Goal: Transaction & Acquisition: Purchase product/service

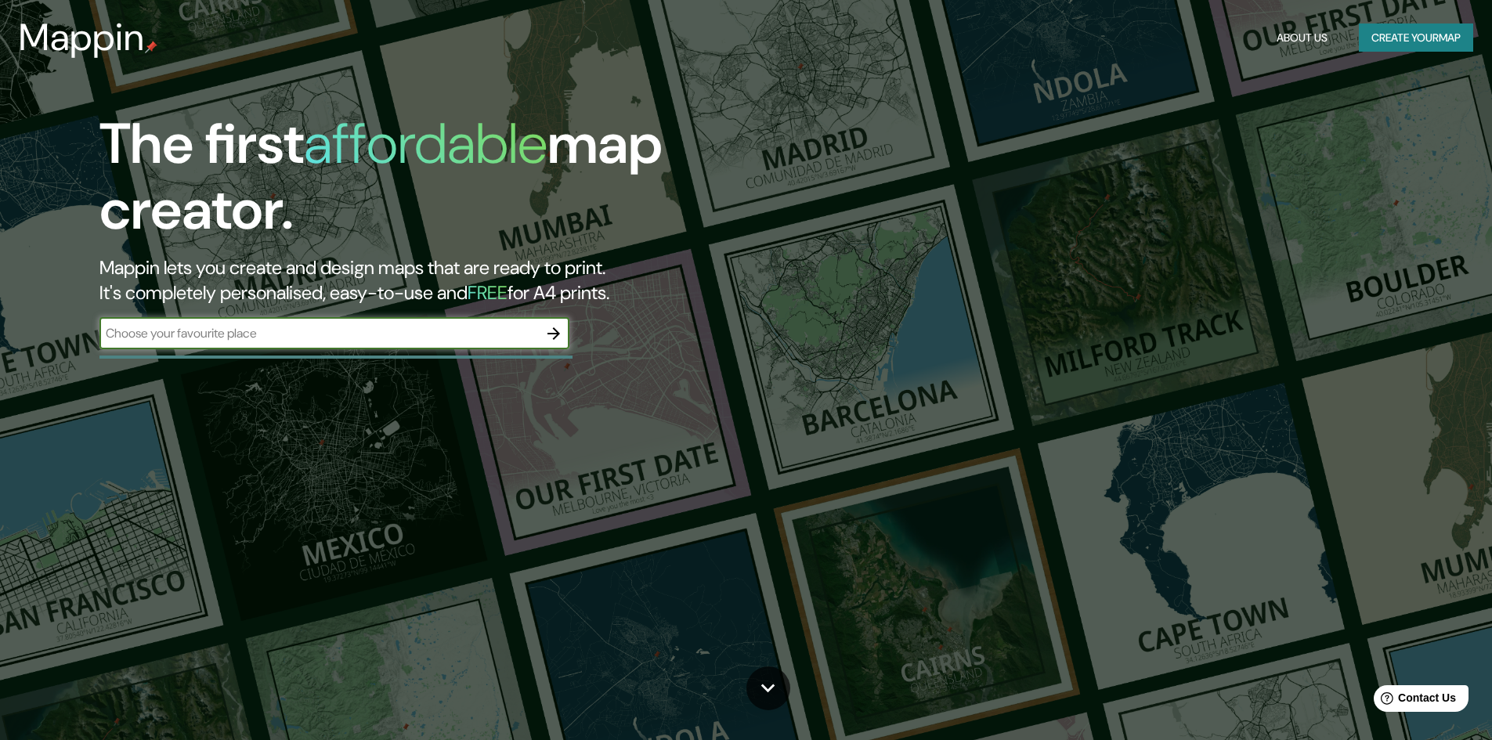
click at [437, 338] on input "text" at bounding box center [318, 333] width 439 height 18
click at [403, 331] on input "text" at bounding box center [318, 333] width 439 height 18
type input "[PERSON_NAME]"
click at [553, 335] on icon "button" at bounding box center [553, 333] width 19 height 19
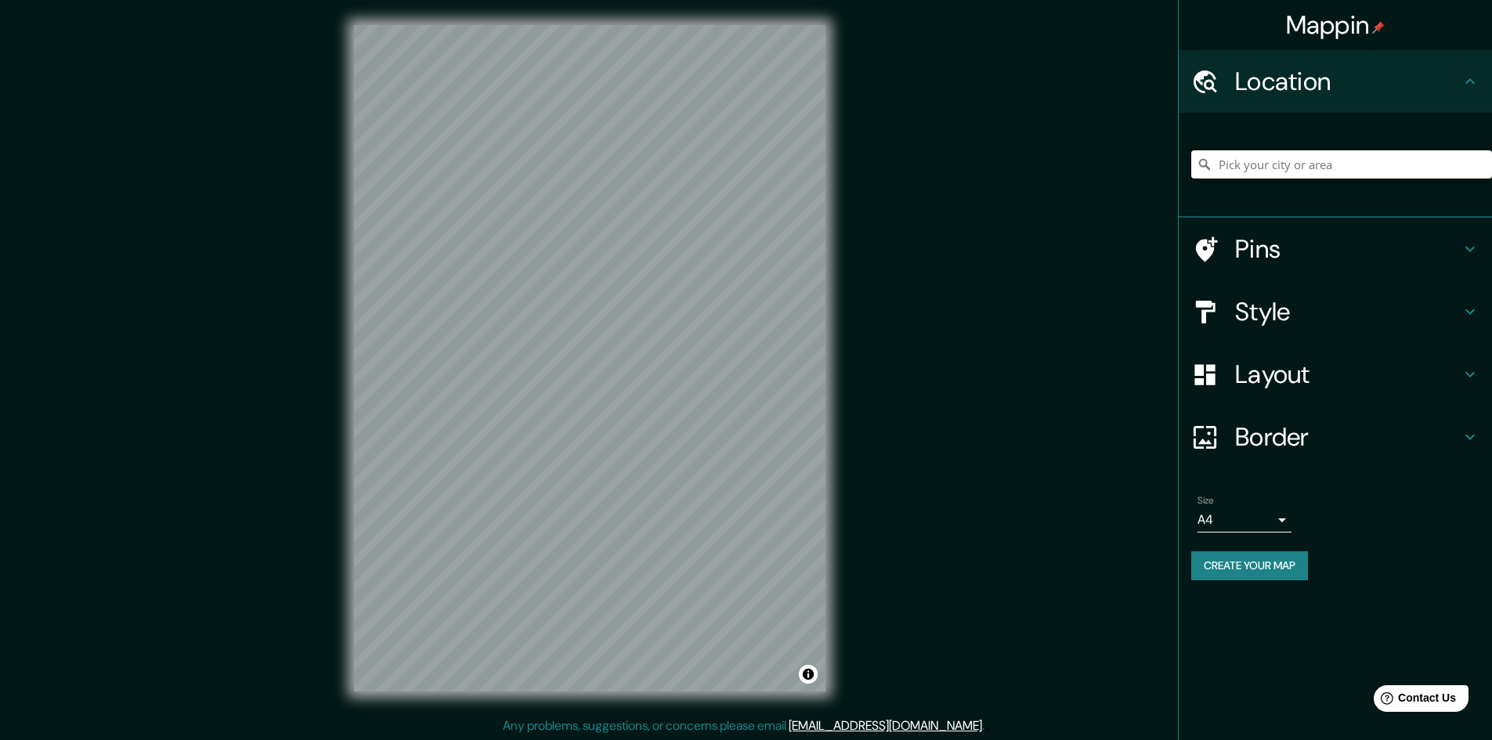
click at [1327, 173] on input "Pick your city or area" at bounding box center [1342, 164] width 301 height 28
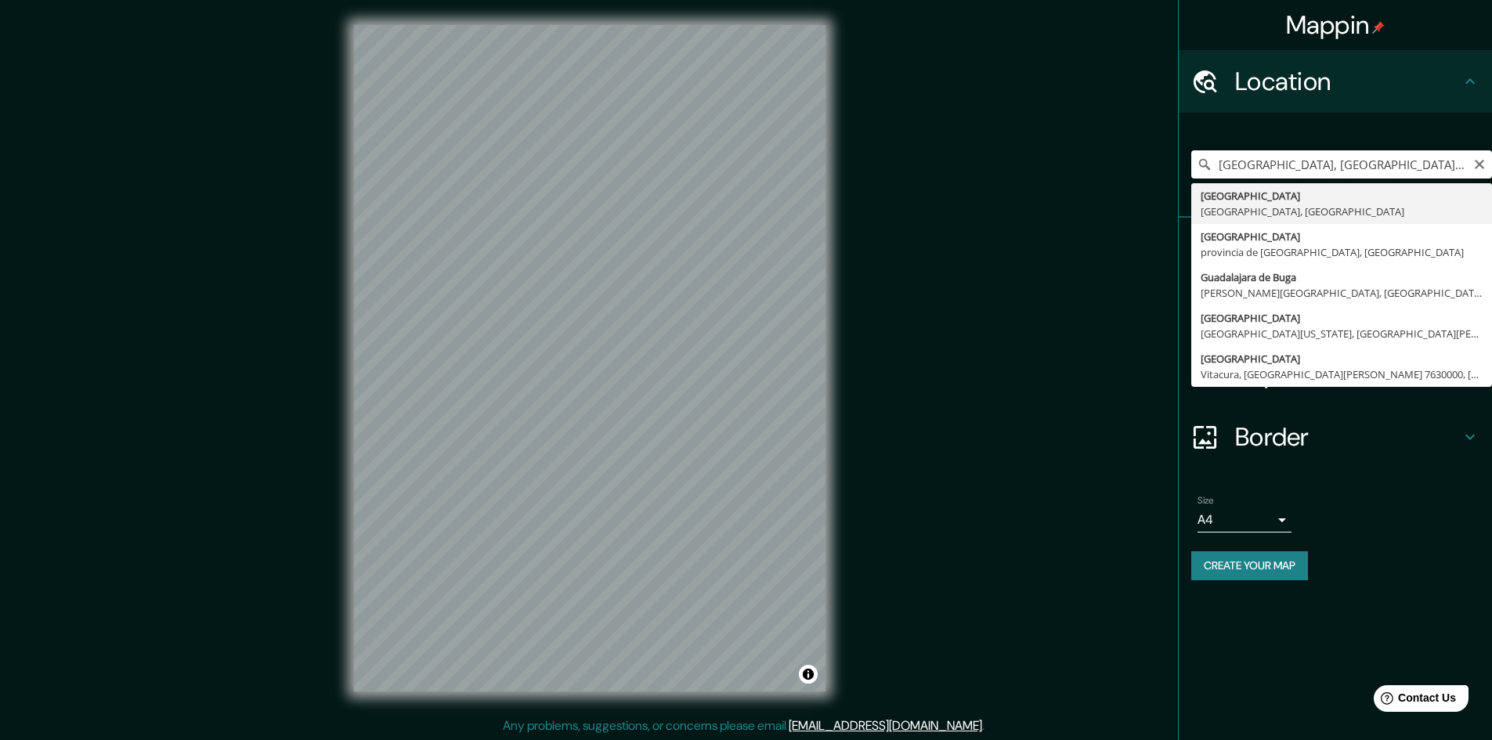
type input "[GEOGRAPHIC_DATA], [GEOGRAPHIC_DATA], [GEOGRAPHIC_DATA]"
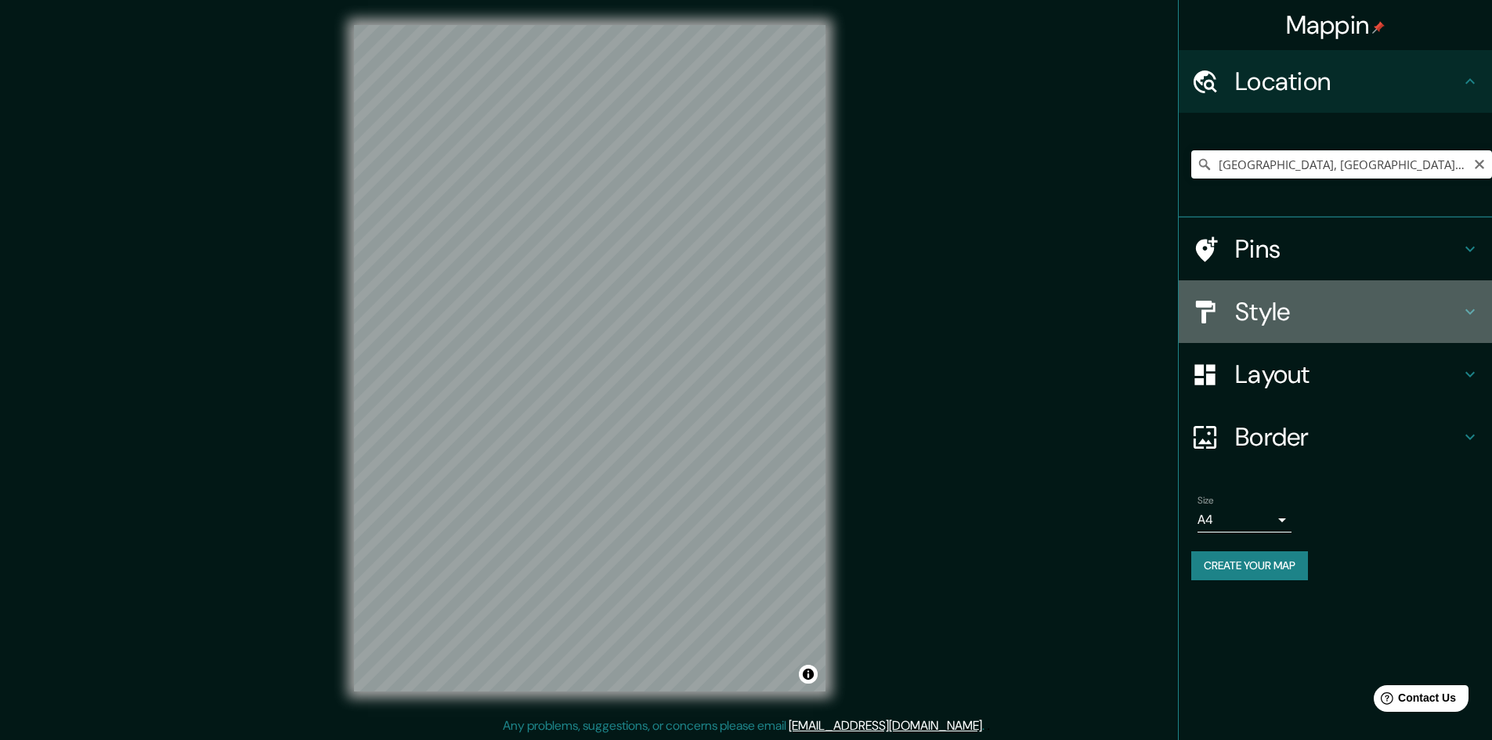
click at [1436, 317] on h4 "Style" at bounding box center [1348, 311] width 226 height 31
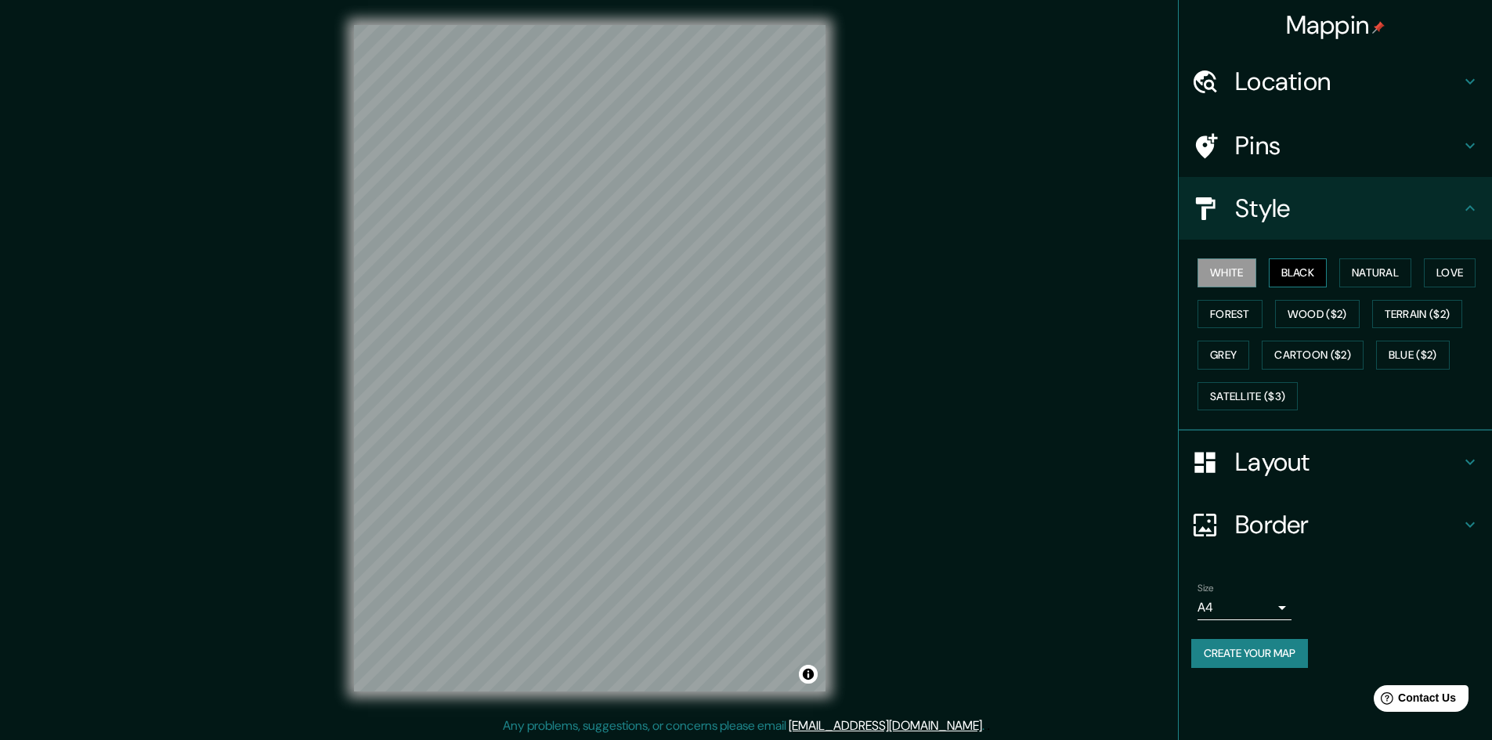
click at [1314, 278] on button "Black" at bounding box center [1298, 273] width 59 height 29
click at [1372, 277] on button "Natural" at bounding box center [1376, 273] width 72 height 29
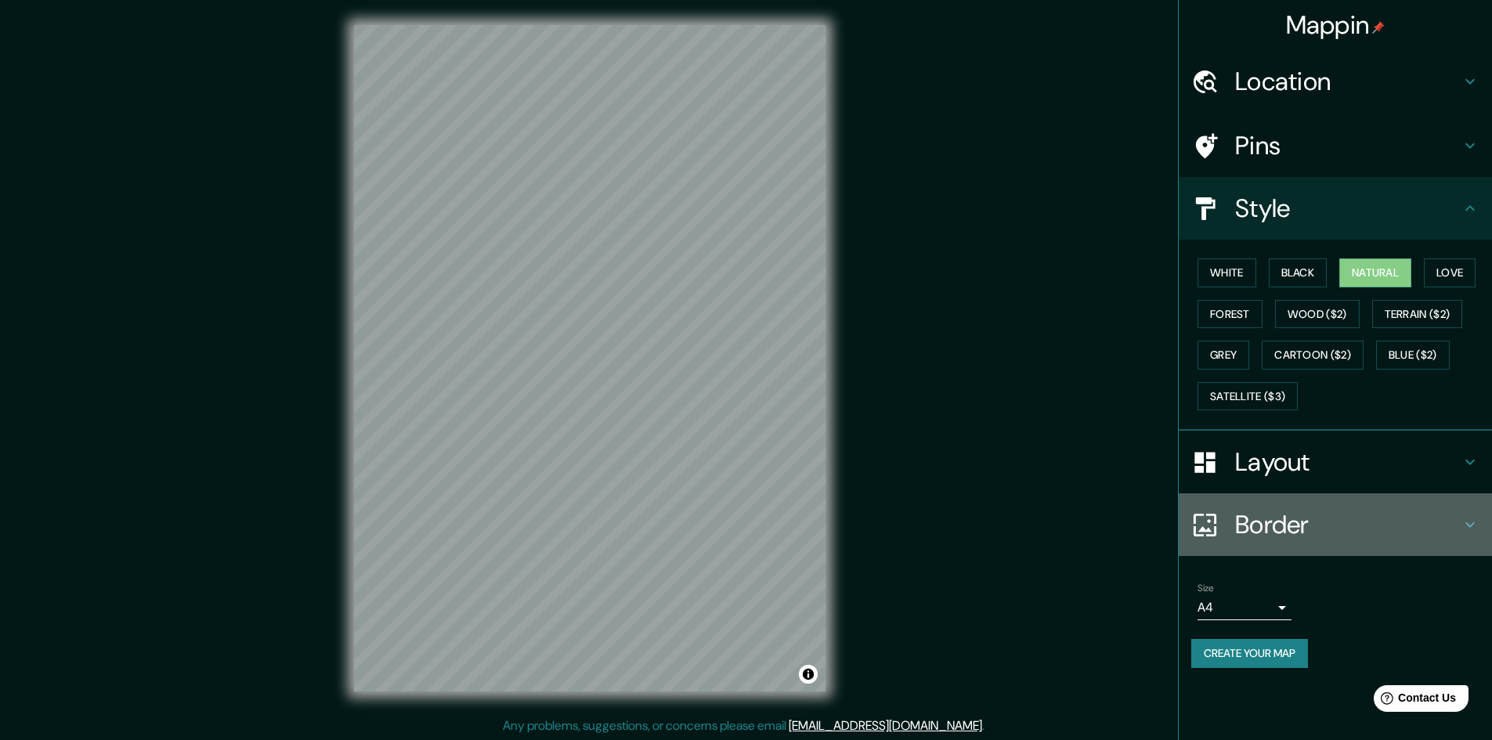
click at [1348, 537] on h4 "Border" at bounding box center [1348, 524] width 226 height 31
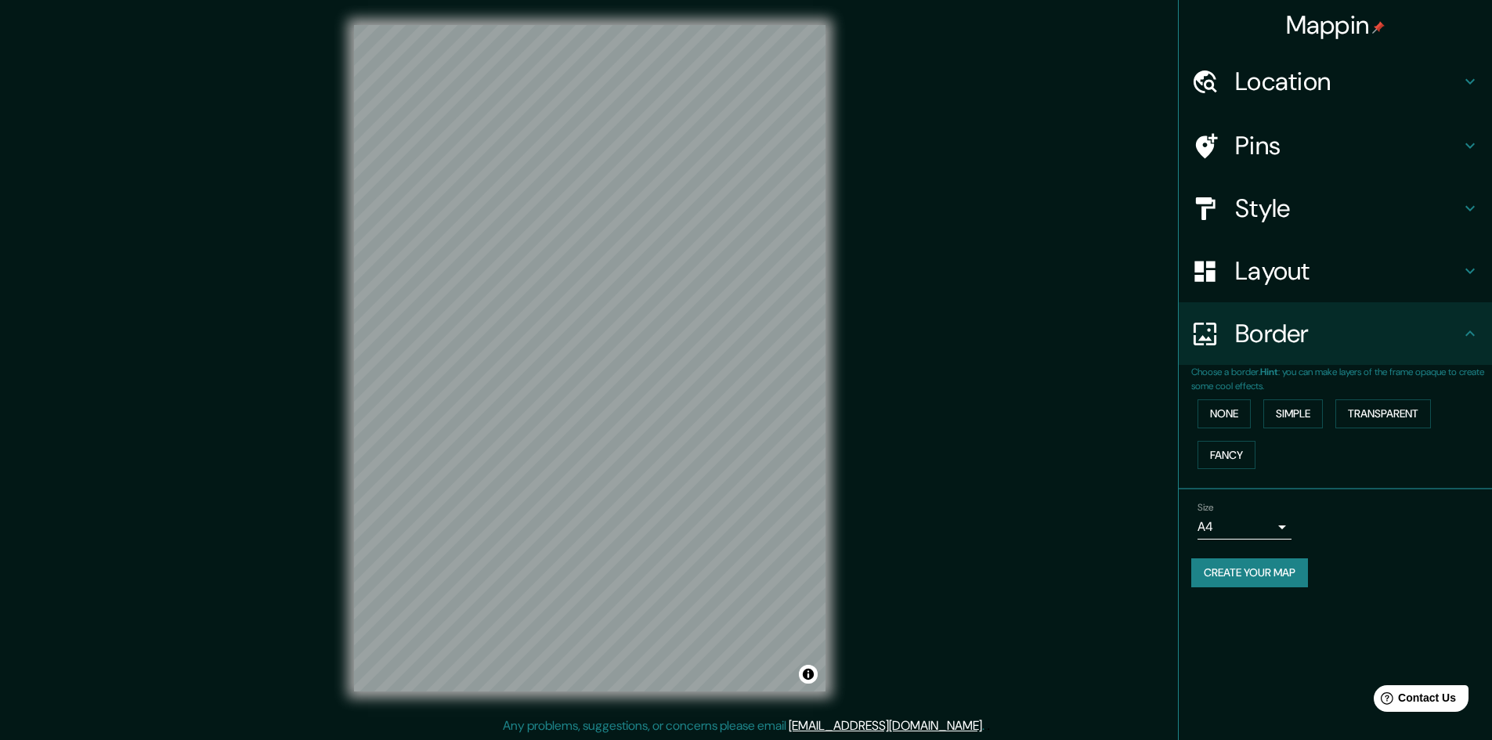
click at [1344, 275] on h4 "Layout" at bounding box center [1348, 270] width 226 height 31
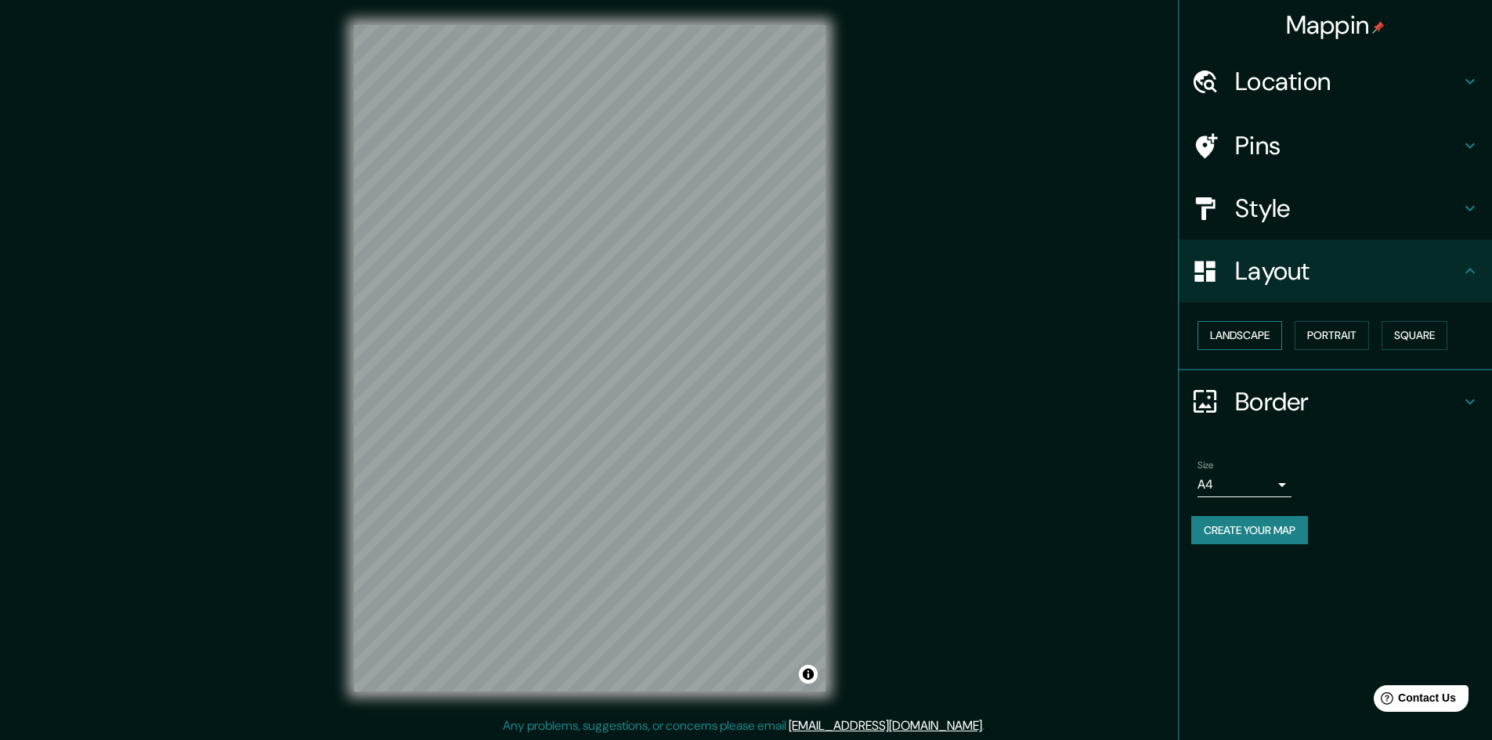
click at [1240, 340] on button "Landscape" at bounding box center [1240, 335] width 85 height 29
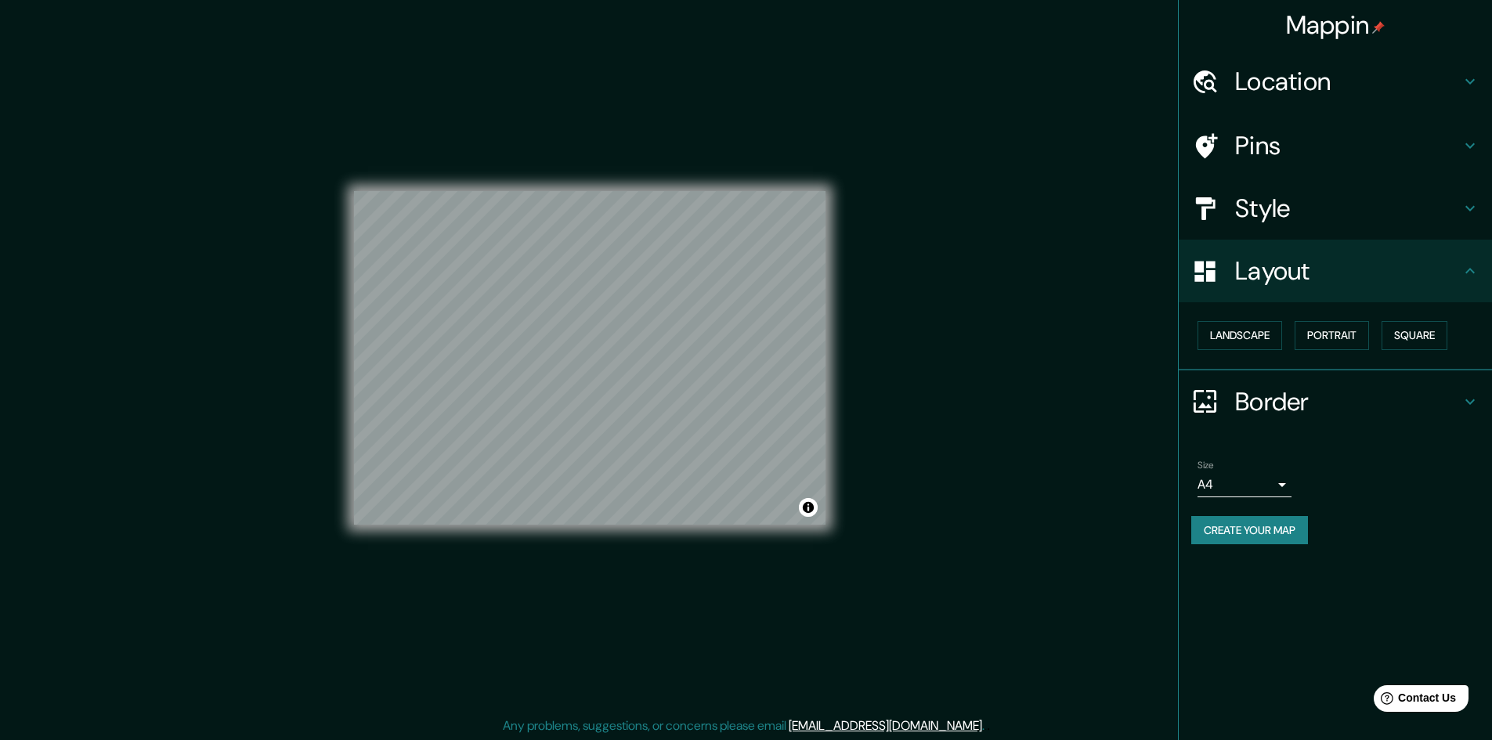
click at [1416, 190] on div "Style" at bounding box center [1335, 208] width 313 height 63
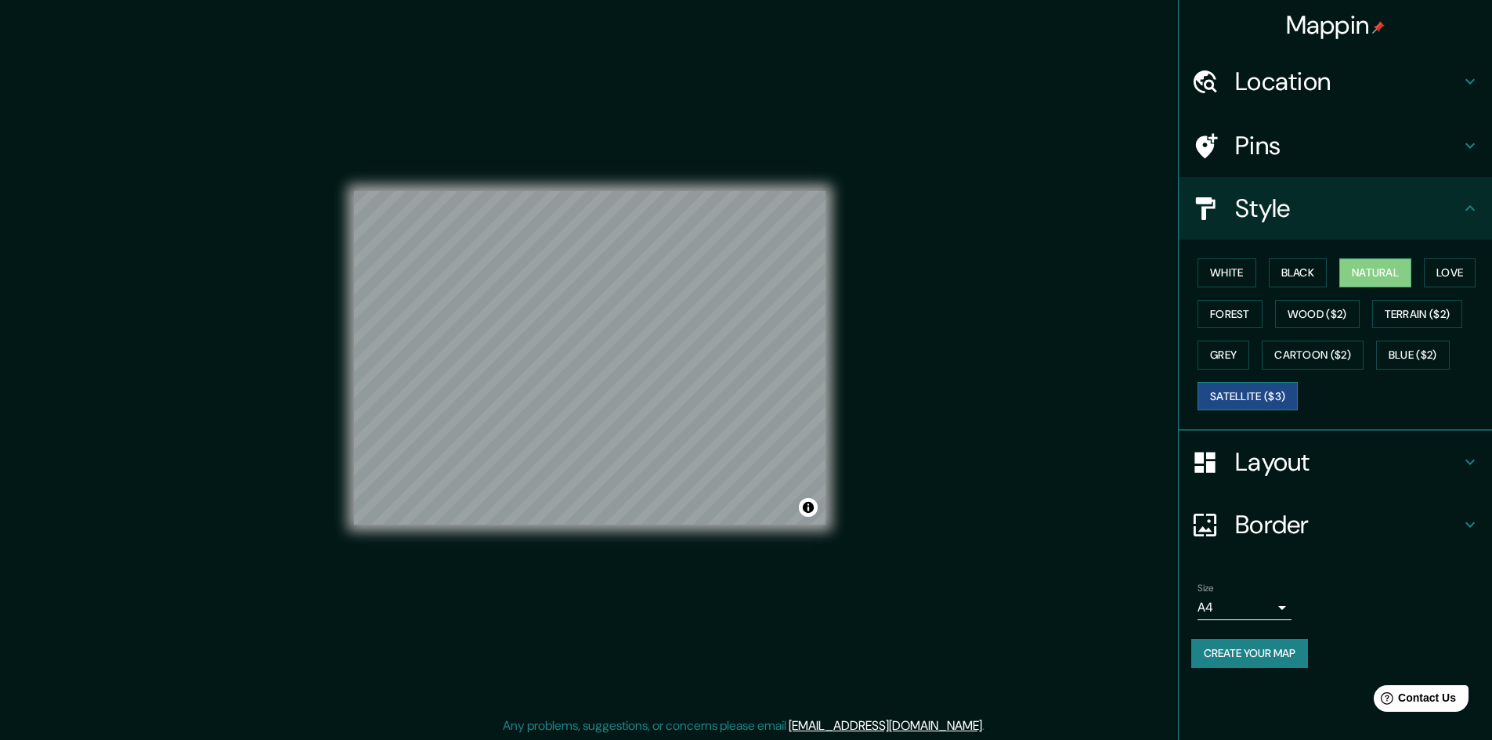
click at [1268, 389] on button "Satellite ($3)" at bounding box center [1248, 396] width 100 height 29
click at [1242, 326] on button "Forest" at bounding box center [1230, 314] width 65 height 29
click at [1389, 274] on button "Natural" at bounding box center [1376, 273] width 72 height 29
click at [1476, 274] on button "Love" at bounding box center [1450, 273] width 52 height 29
click at [1229, 360] on button "Grey" at bounding box center [1224, 355] width 52 height 29
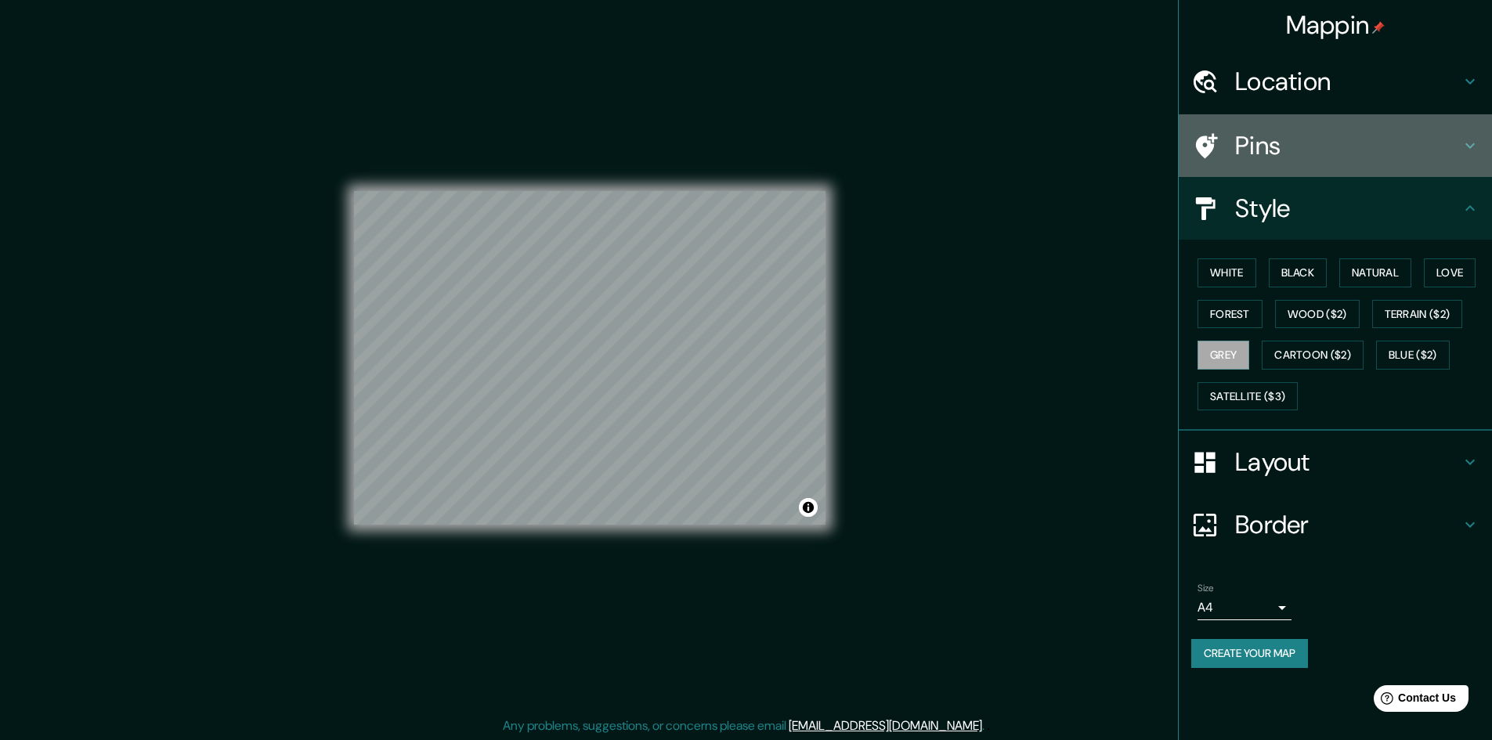
click at [1337, 142] on h4 "Pins" at bounding box center [1348, 145] width 226 height 31
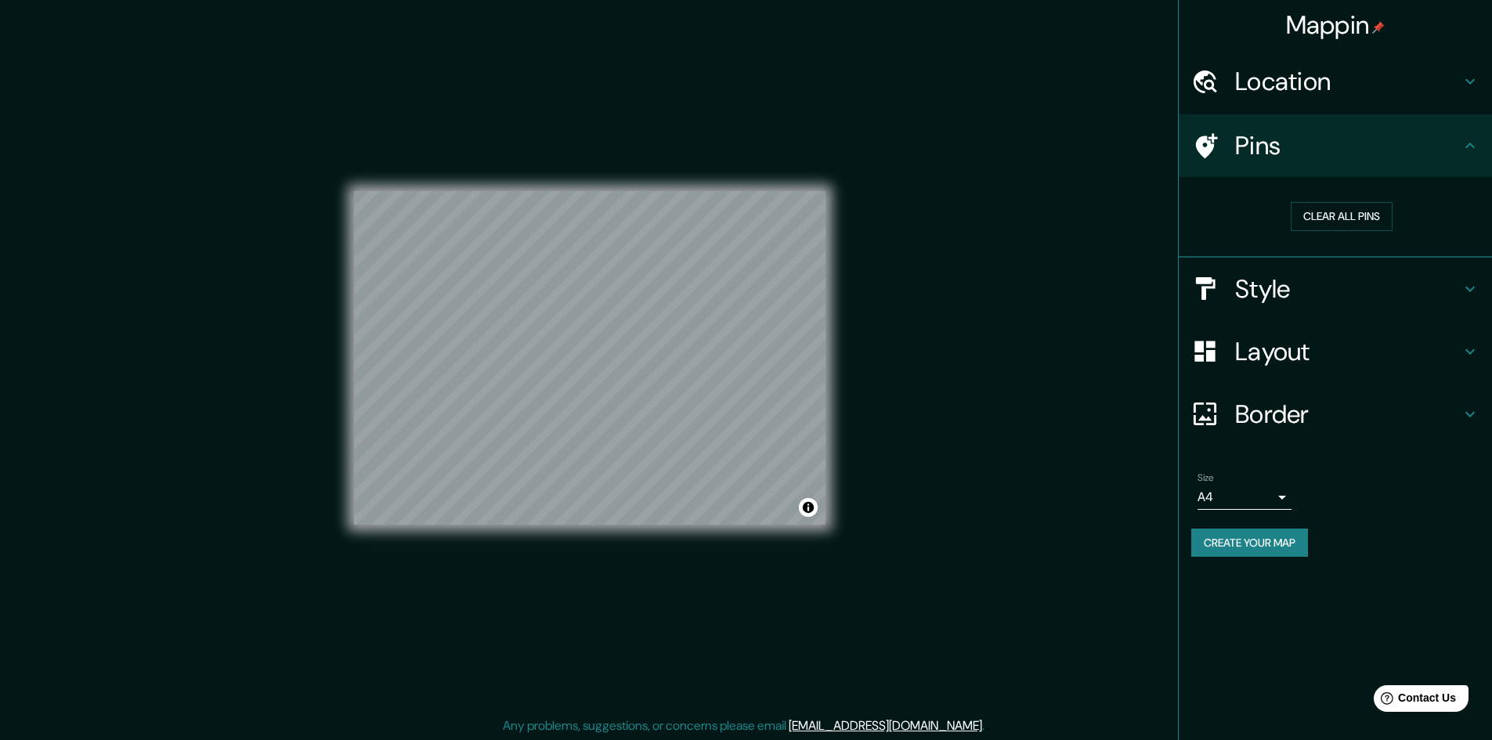
click at [1417, 85] on h4 "Location" at bounding box center [1348, 81] width 226 height 31
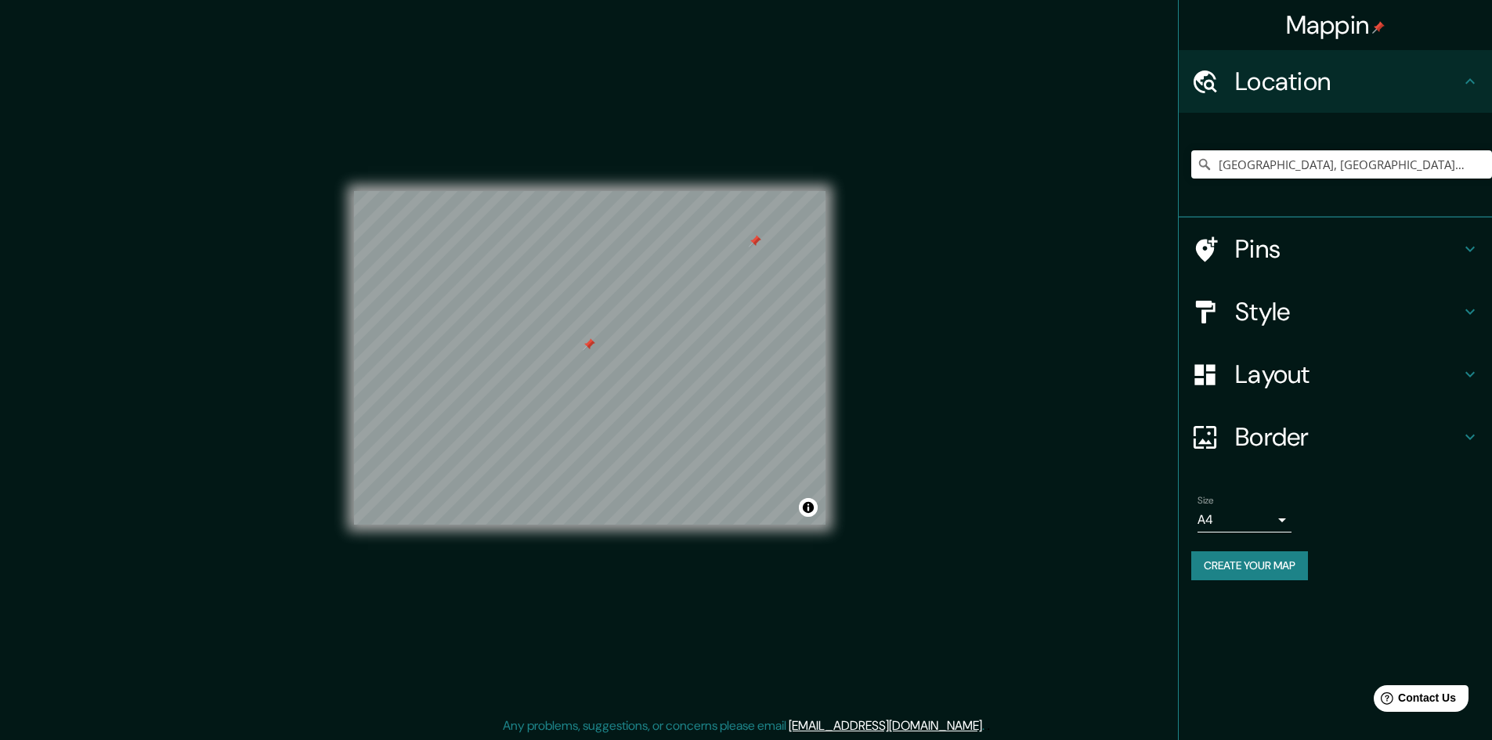
click at [758, 241] on div at bounding box center [755, 241] width 13 height 13
click at [1421, 81] on h4 "Location" at bounding box center [1348, 81] width 226 height 31
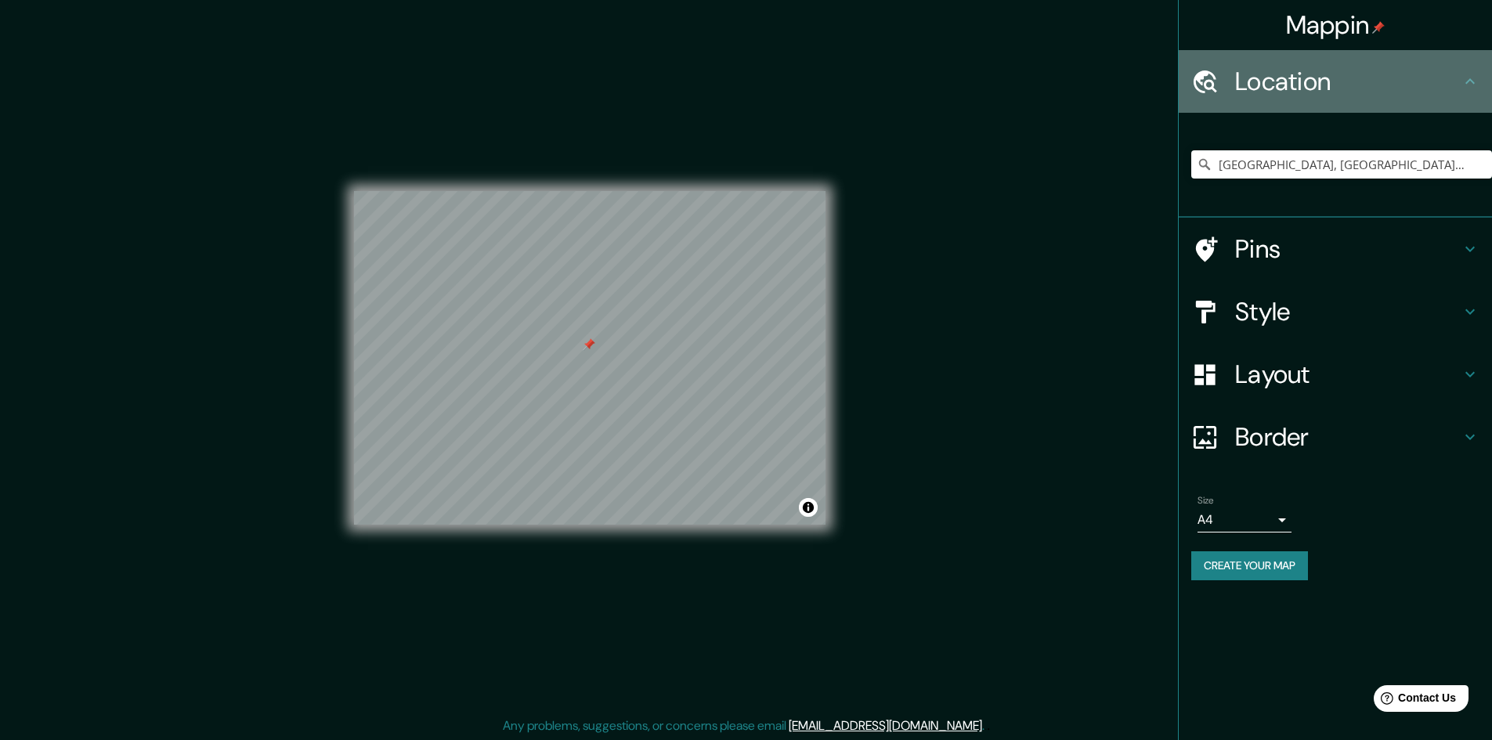
click at [1466, 94] on div "Location" at bounding box center [1335, 81] width 313 height 63
click at [1462, 79] on icon at bounding box center [1470, 81] width 19 height 19
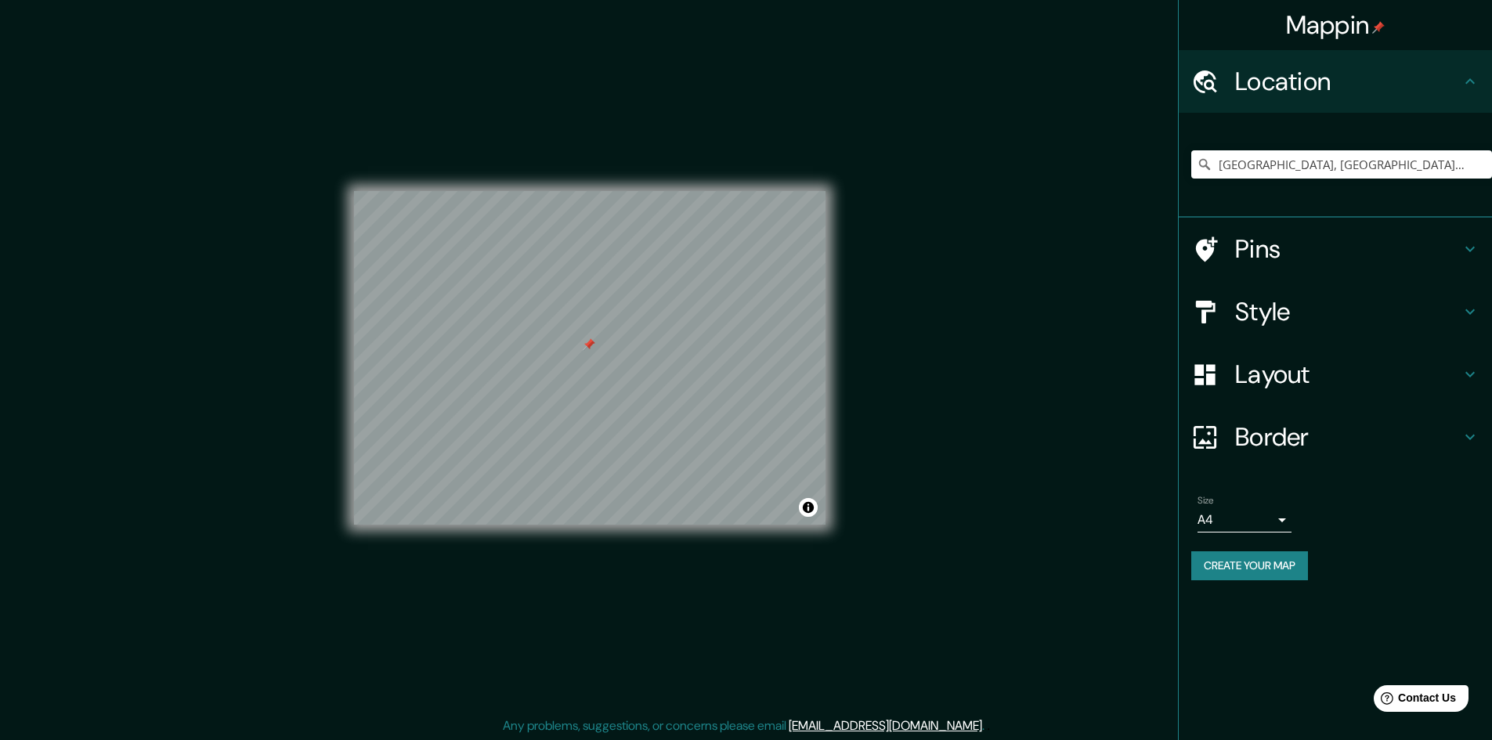
click at [1462, 79] on icon at bounding box center [1470, 81] width 19 height 19
click at [1406, 258] on h4 "Pins" at bounding box center [1348, 248] width 226 height 31
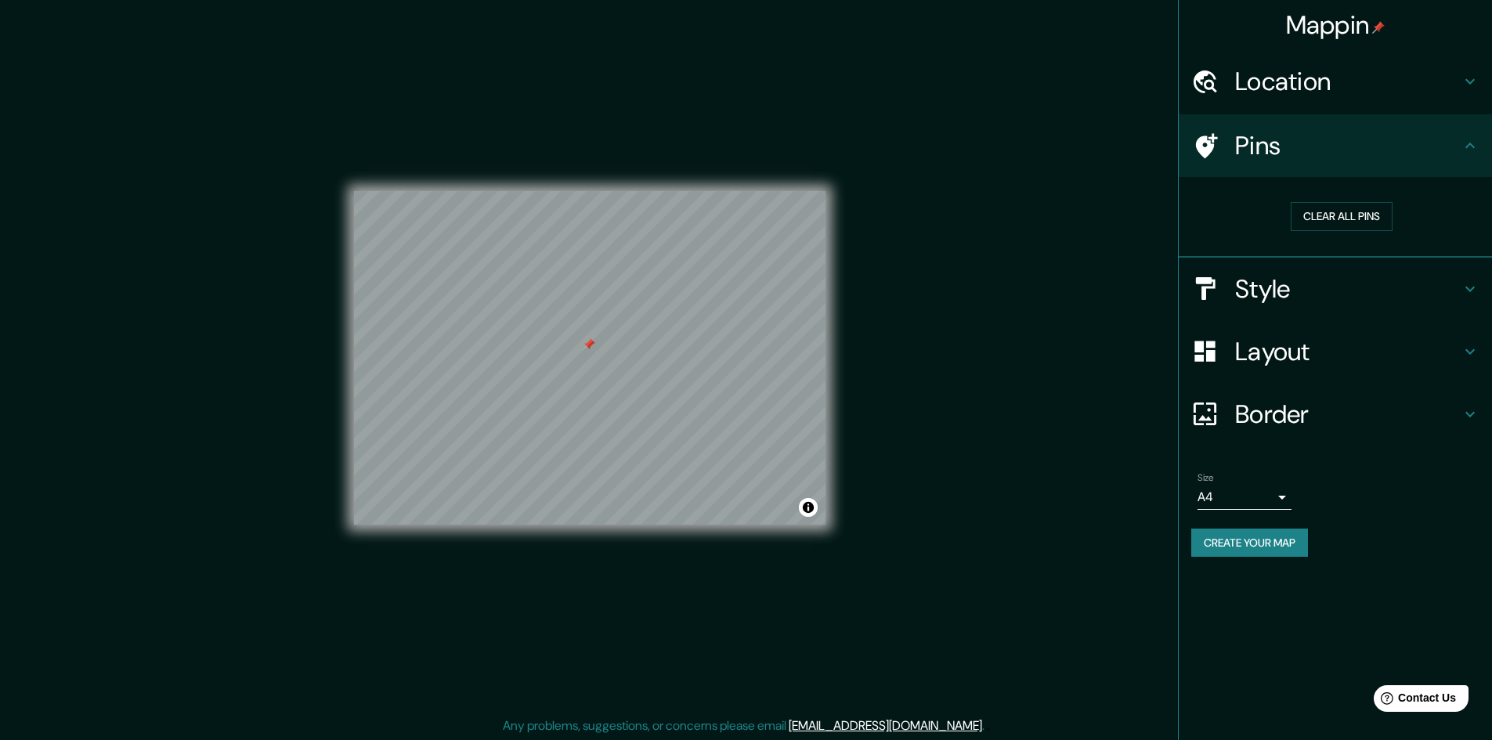
click at [1380, 279] on h4 "Style" at bounding box center [1348, 288] width 226 height 31
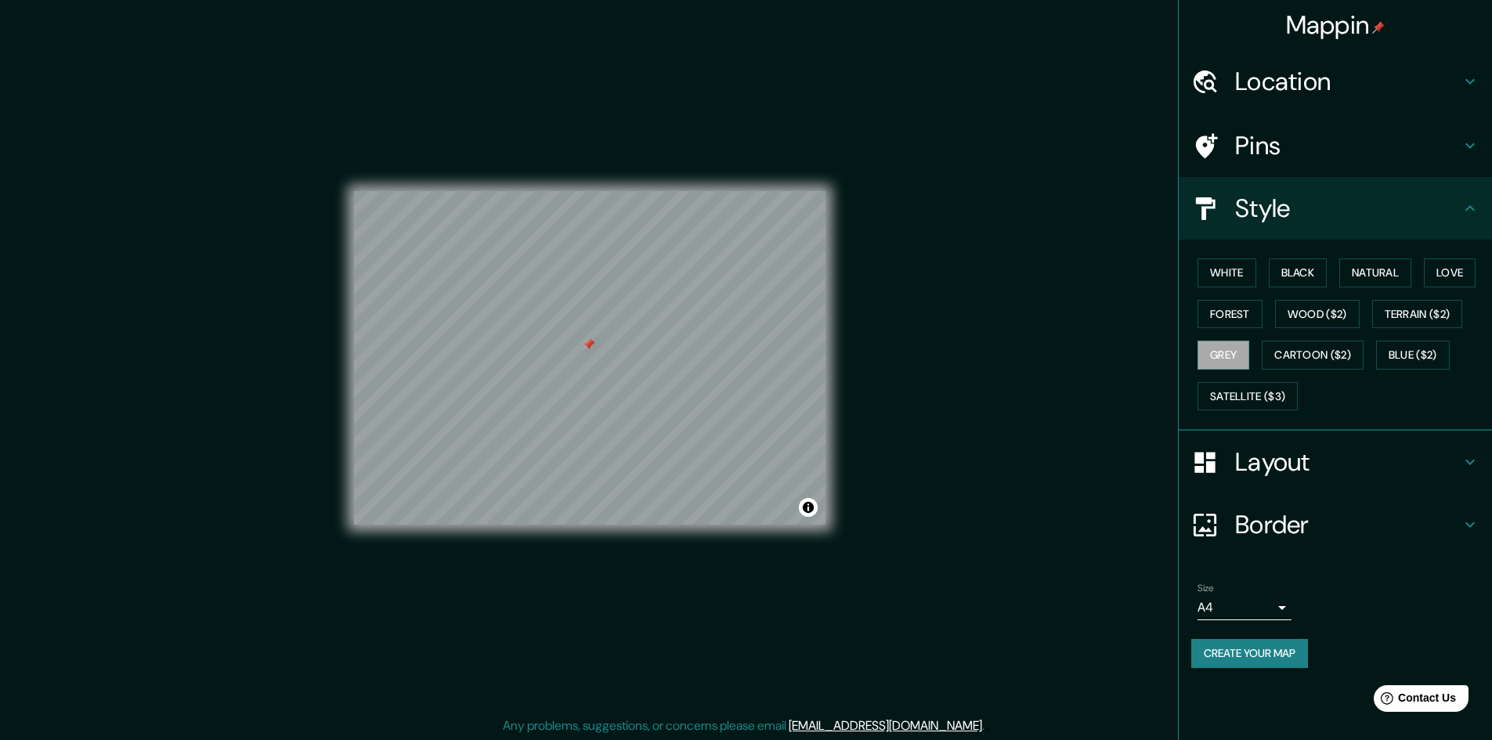
click at [1313, 472] on h4 "Layout" at bounding box center [1348, 462] width 226 height 31
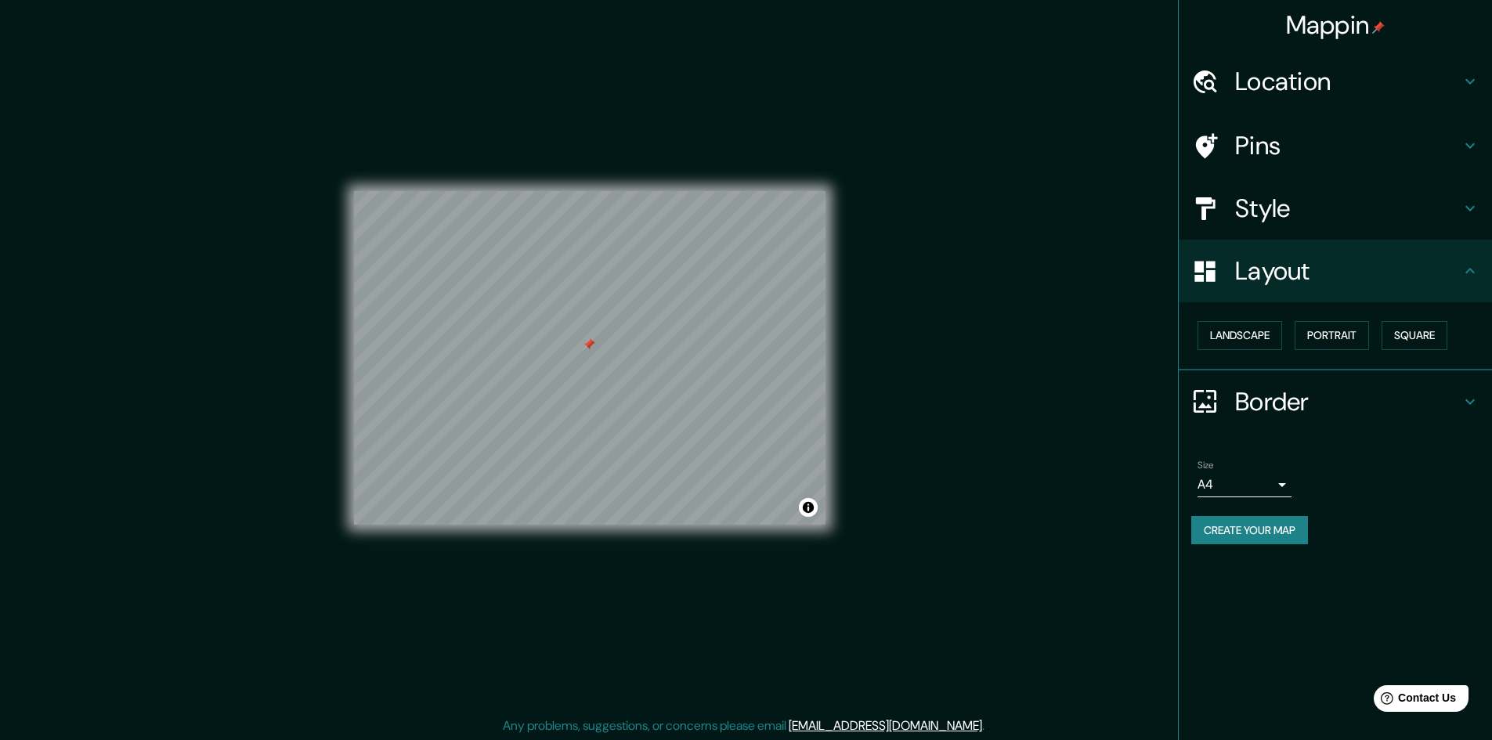
click at [1343, 392] on h4 "Border" at bounding box center [1348, 401] width 226 height 31
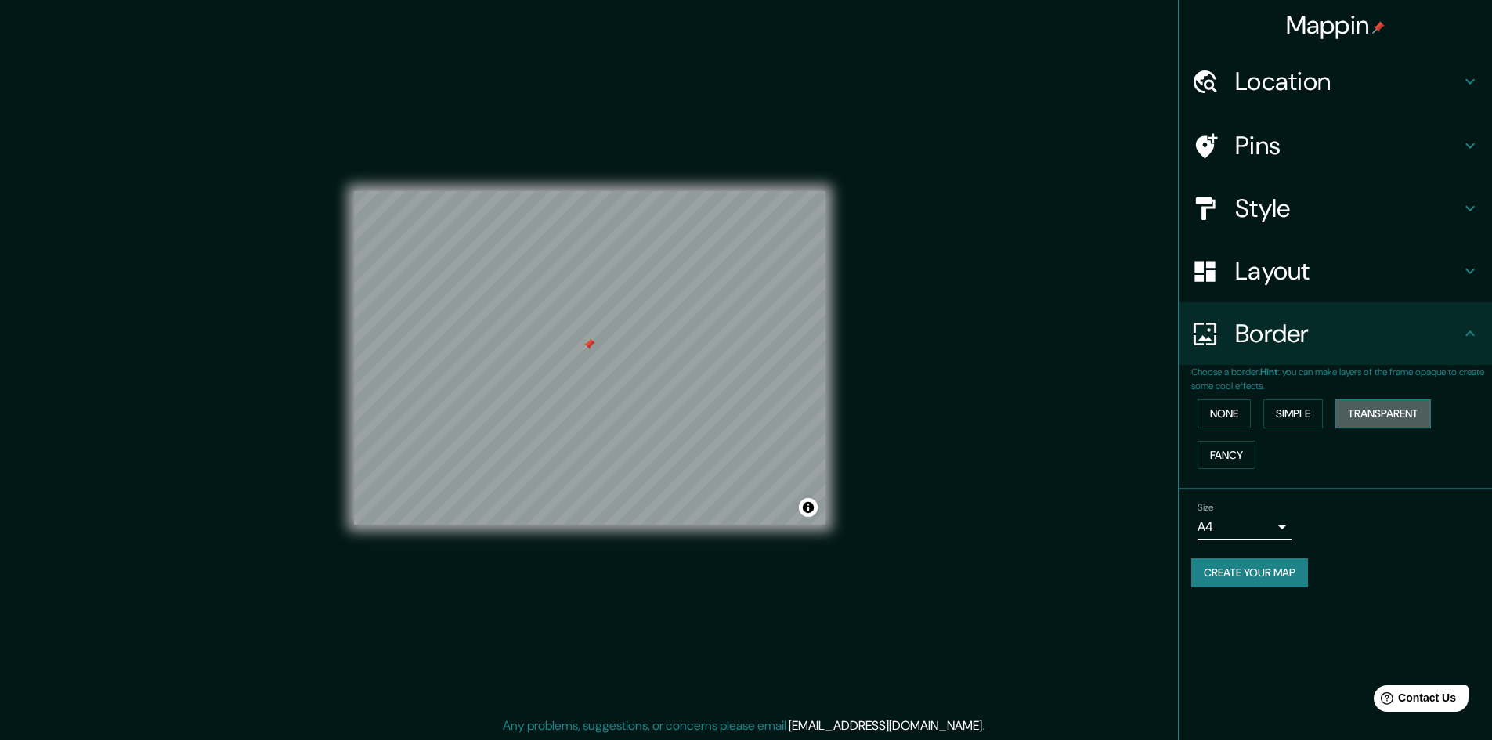
click at [1394, 418] on button "Transparent" at bounding box center [1384, 414] width 96 height 29
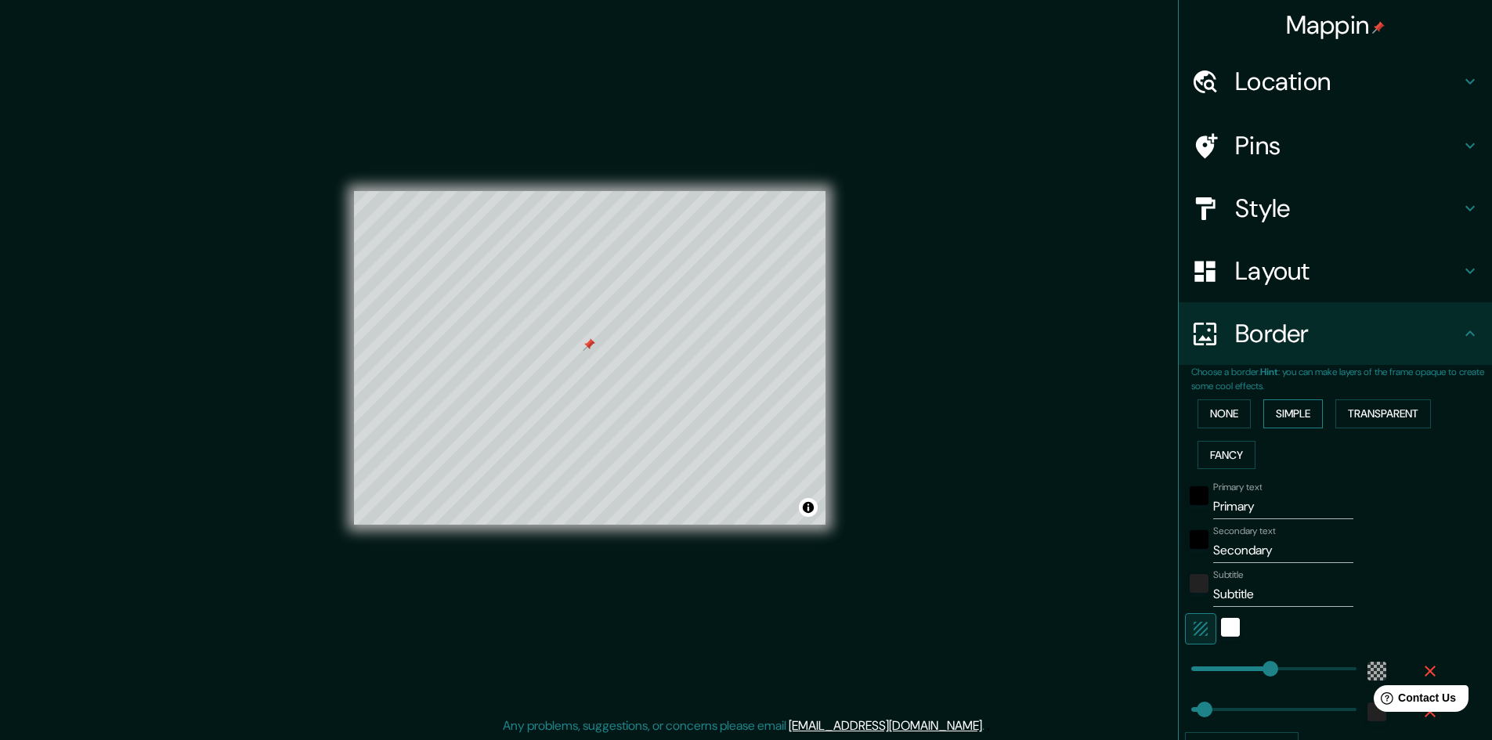
click at [1277, 416] on button "Simple" at bounding box center [1294, 414] width 60 height 29
click at [1209, 459] on button "Fancy" at bounding box center [1227, 455] width 58 height 29
click at [1286, 418] on button "Simple" at bounding box center [1294, 414] width 60 height 29
click at [1359, 408] on button "Transparent" at bounding box center [1384, 414] width 96 height 29
click at [1218, 414] on button "None" at bounding box center [1224, 414] width 53 height 29
